Goal: Information Seeking & Learning: Learn about a topic

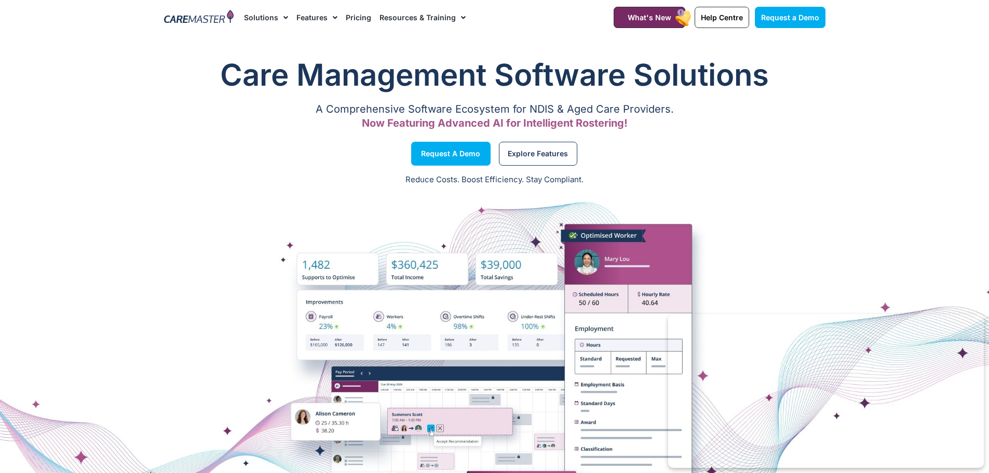
click at [188, 15] on img at bounding box center [199, 18] width 70 height 16
click at [262, 17] on link "Solutions" at bounding box center [266, 17] width 44 height 35
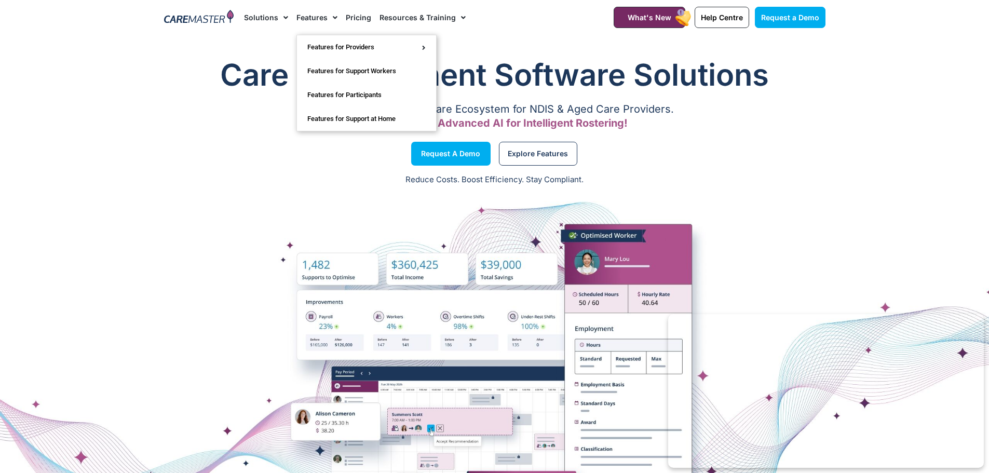
click at [316, 14] on link "Features" at bounding box center [317, 17] width 41 height 35
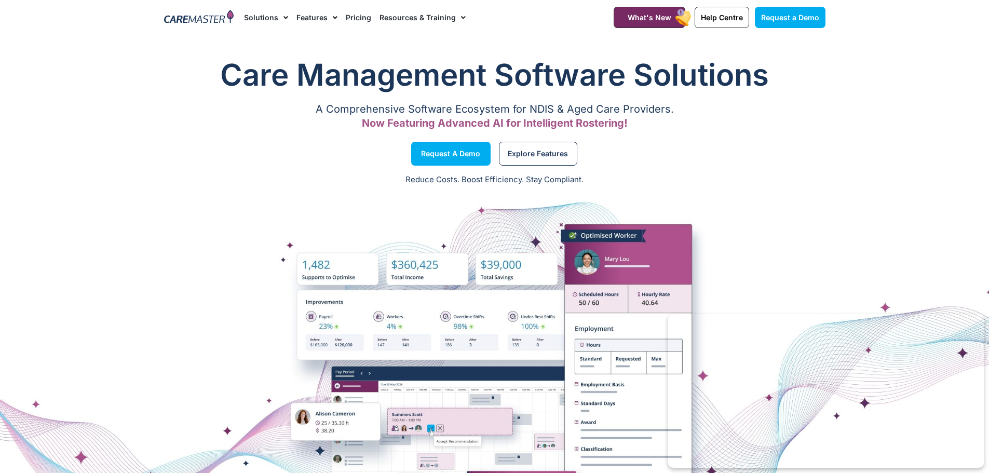
click at [333, 15] on span "Menu" at bounding box center [333, 18] width 10 height 18
click at [362, 16] on link "Pricing" at bounding box center [358, 17] width 25 height 35
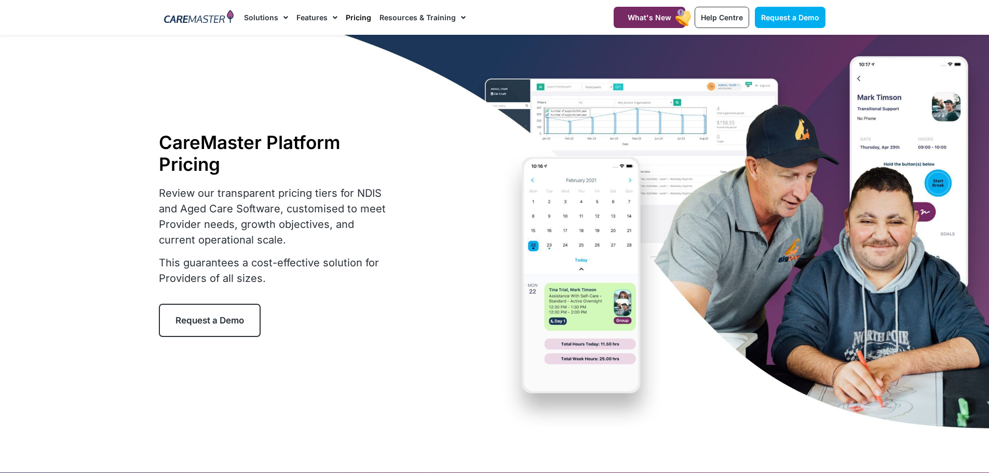
click at [397, 16] on link "Resources & Training" at bounding box center [423, 17] width 86 height 35
click at [656, 15] on span "What's New" at bounding box center [650, 17] width 44 height 9
